Goal: Check status: Check status

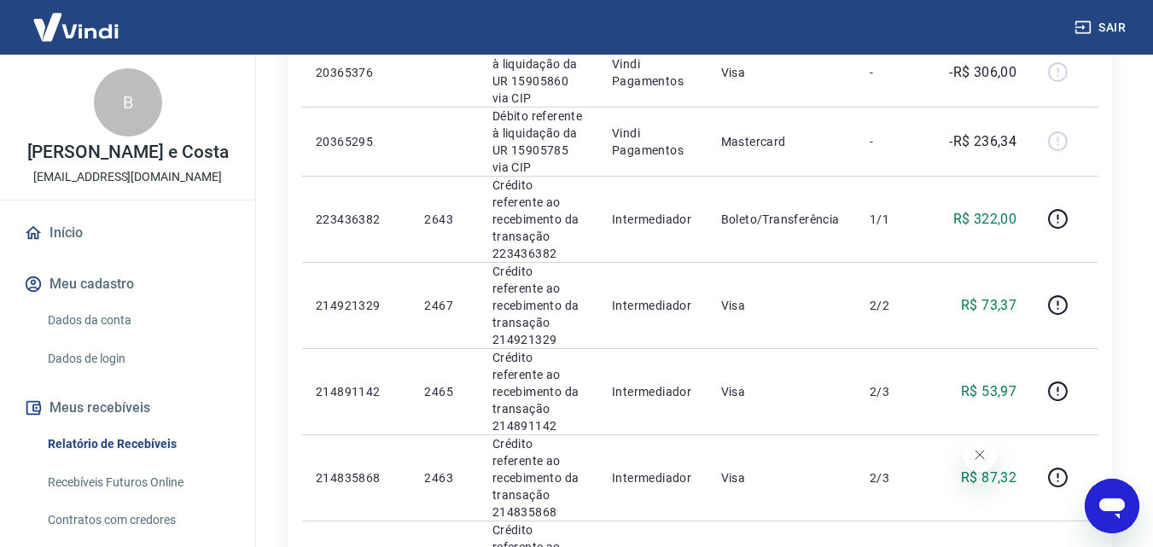
scroll to position [562, 0]
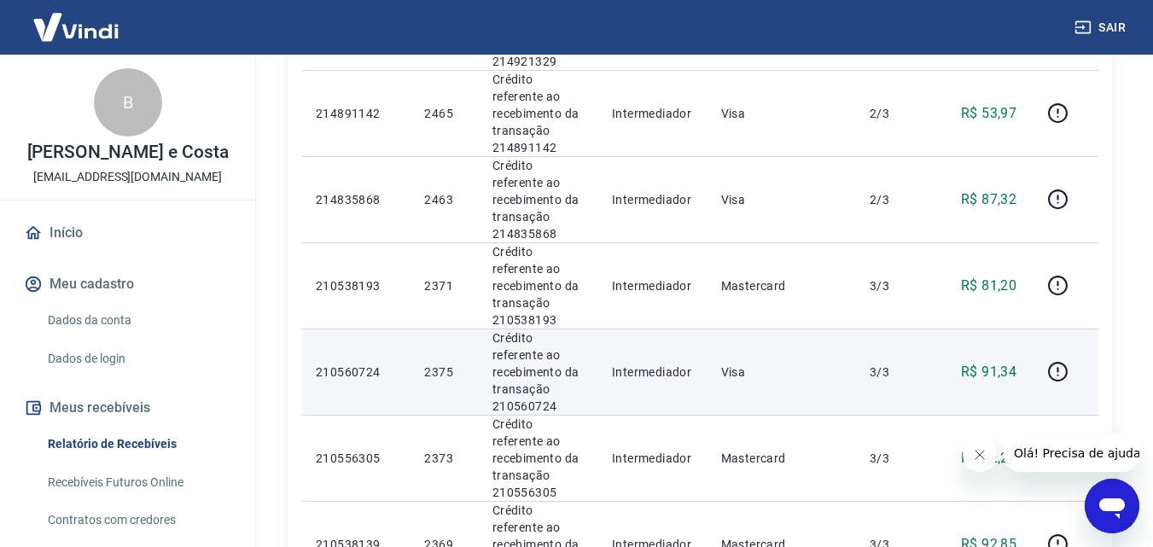
scroll to position [939, 0]
